Goal: Task Accomplishment & Management: Manage account settings

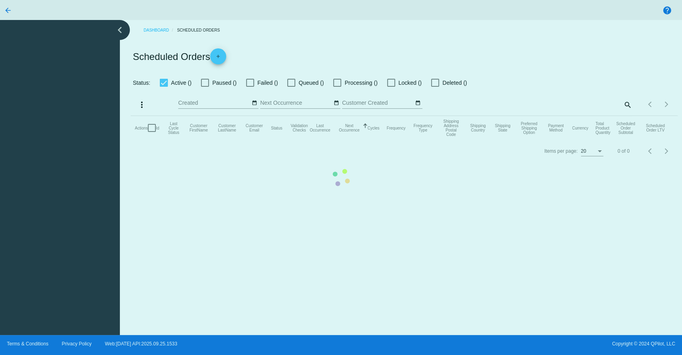
checkbox input "true"
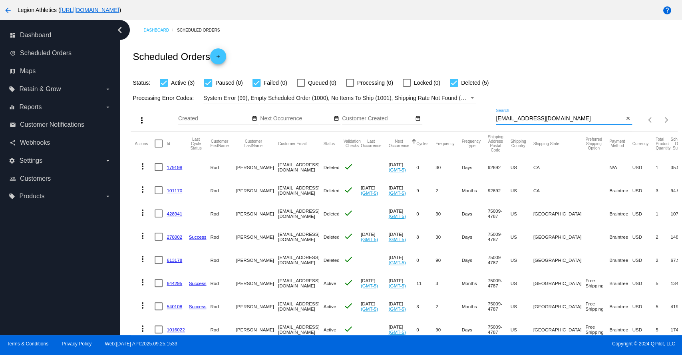
click at [508, 119] on input "rodrickgomez@gmail.com" at bounding box center [560, 118] width 128 height 6
paste input "geralvarado14@yahoo"
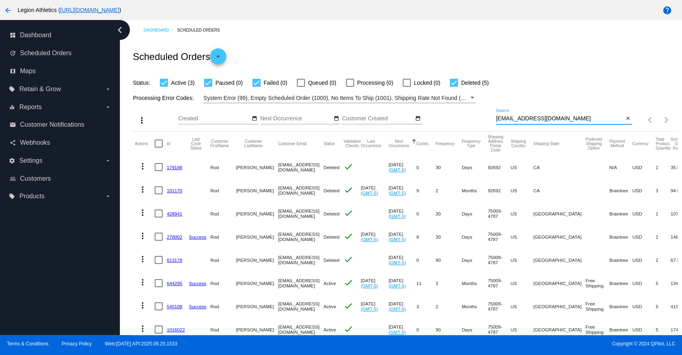
type input "rogeralvarado14@yahoo.com"
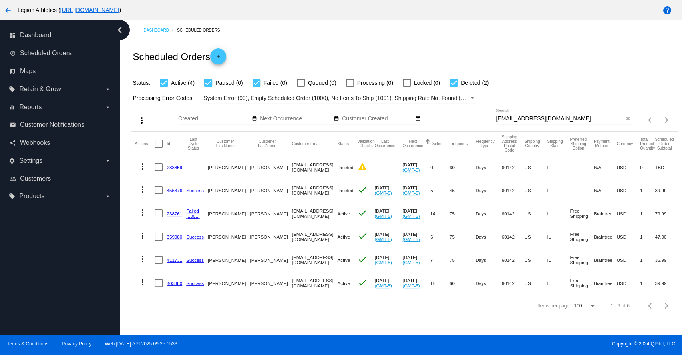
drag, startPoint x: 173, startPoint y: 213, endPoint x: 312, endPoint y: 211, distance: 139.0
click at [312, 211] on mat-cell "rogeralvarado14@yahoo.com" at bounding box center [315, 213] width 46 height 23
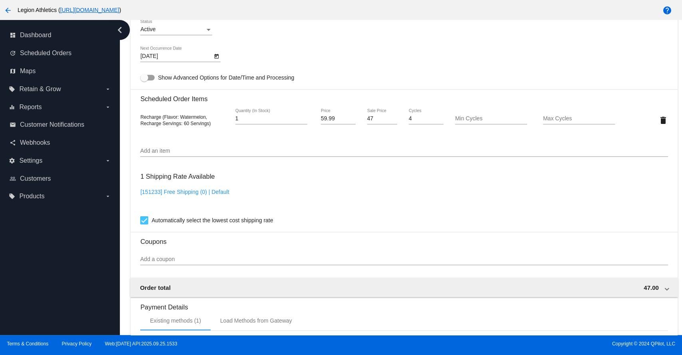
scroll to position [532, 0]
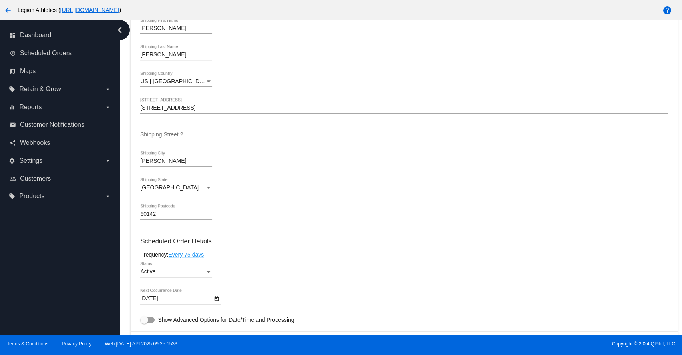
scroll to position [444, 0]
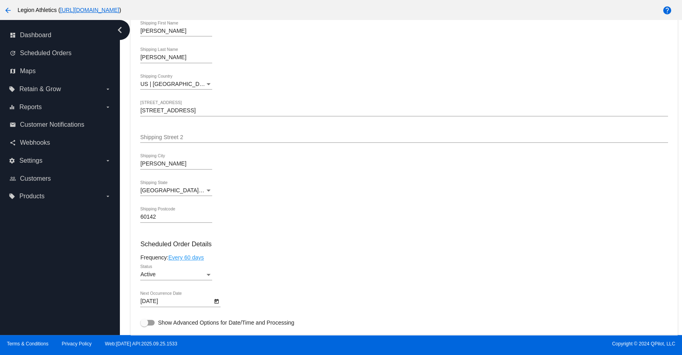
scroll to position [355, 0]
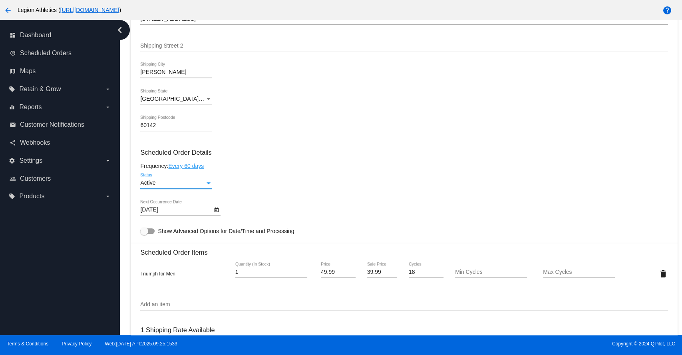
click at [205, 185] on div "Status" at bounding box center [208, 183] width 7 height 6
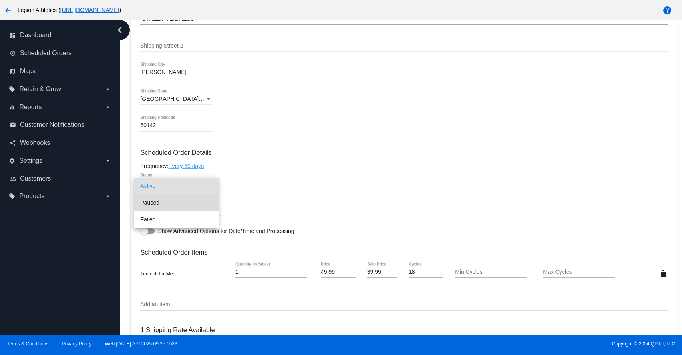
click at [153, 203] on span "Paused" at bounding box center [176, 202] width 72 height 17
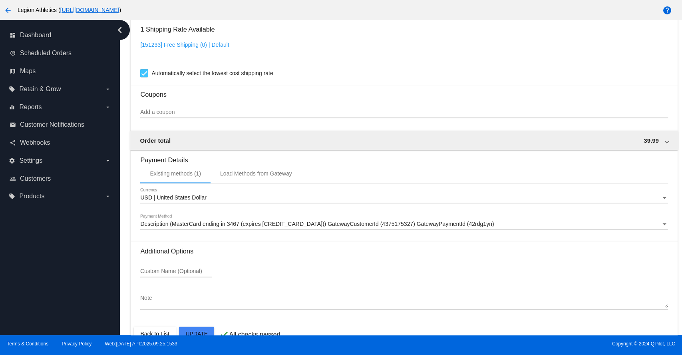
scroll to position [679, 0]
